Goal: Submit feedback/report problem

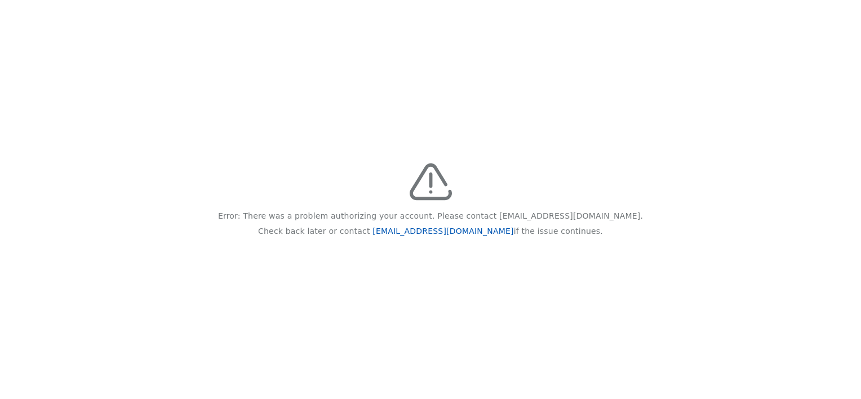
click at [444, 230] on link "[EMAIL_ADDRESS][DOMAIN_NAME]" at bounding box center [443, 231] width 141 height 9
drag, startPoint x: 284, startPoint y: 215, endPoint x: 576, endPoint y: 255, distance: 294.1
click at [576, 255] on div "Error: There was a problem authorizing your account. Please contact [EMAIL_ADDR…" at bounding box center [430, 199] width 861 height 399
drag, startPoint x: 576, startPoint y: 255, endPoint x: 550, endPoint y: 272, distance: 30.5
click at [550, 272] on div "Error: There was a problem authorizing your account. Please contact [EMAIL_ADDR…" at bounding box center [430, 199] width 861 height 399
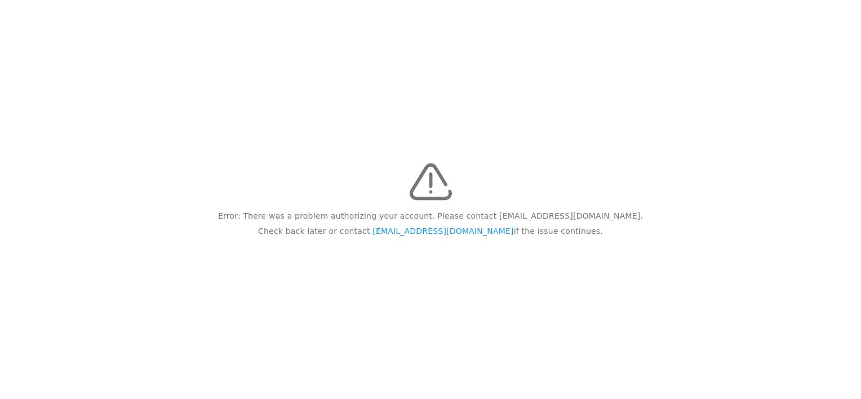
click at [265, 213] on p "Error: There was a problem authorizing your account. Please contact [EMAIL_ADDR…" at bounding box center [430, 216] width 425 height 15
click at [256, 211] on div "Error: There was a problem authorizing your account. Please contact [EMAIL_ADDR…" at bounding box center [430, 199] width 861 height 399
drag, startPoint x: 264, startPoint y: 216, endPoint x: 589, endPoint y: 271, distance: 329.4
click at [589, 271] on div "Error: There was a problem authorizing your account. Please contact [EMAIL_ADDR…" at bounding box center [430, 199] width 861 height 399
copy div "Error: There was a problem authorizing your account. Please contact [EMAIL_ADDR…"
